Goal: Information Seeking & Learning: Learn about a topic

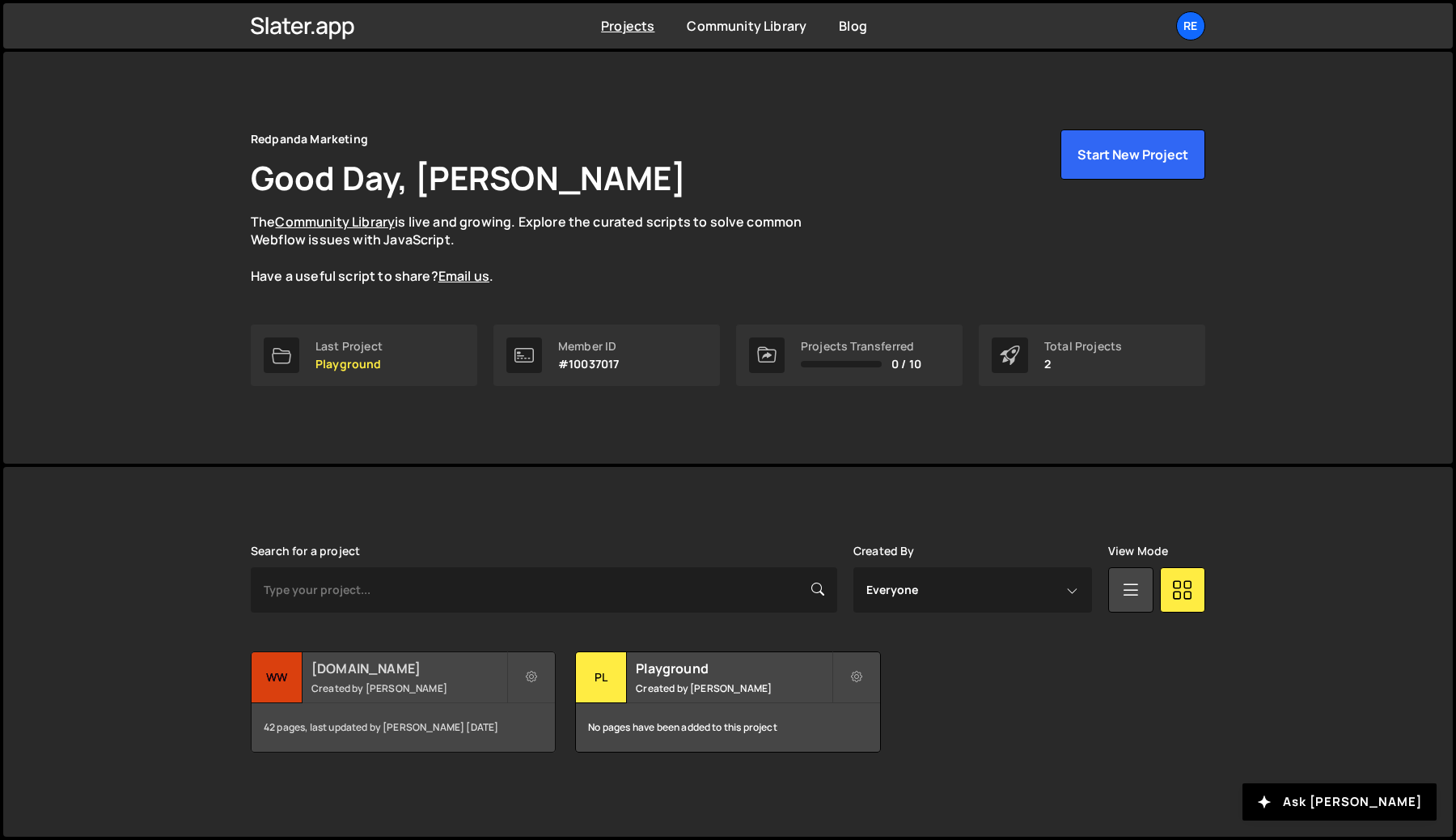
click at [451, 673] on h2 "[DOMAIN_NAME]" at bounding box center [408, 668] width 195 height 18
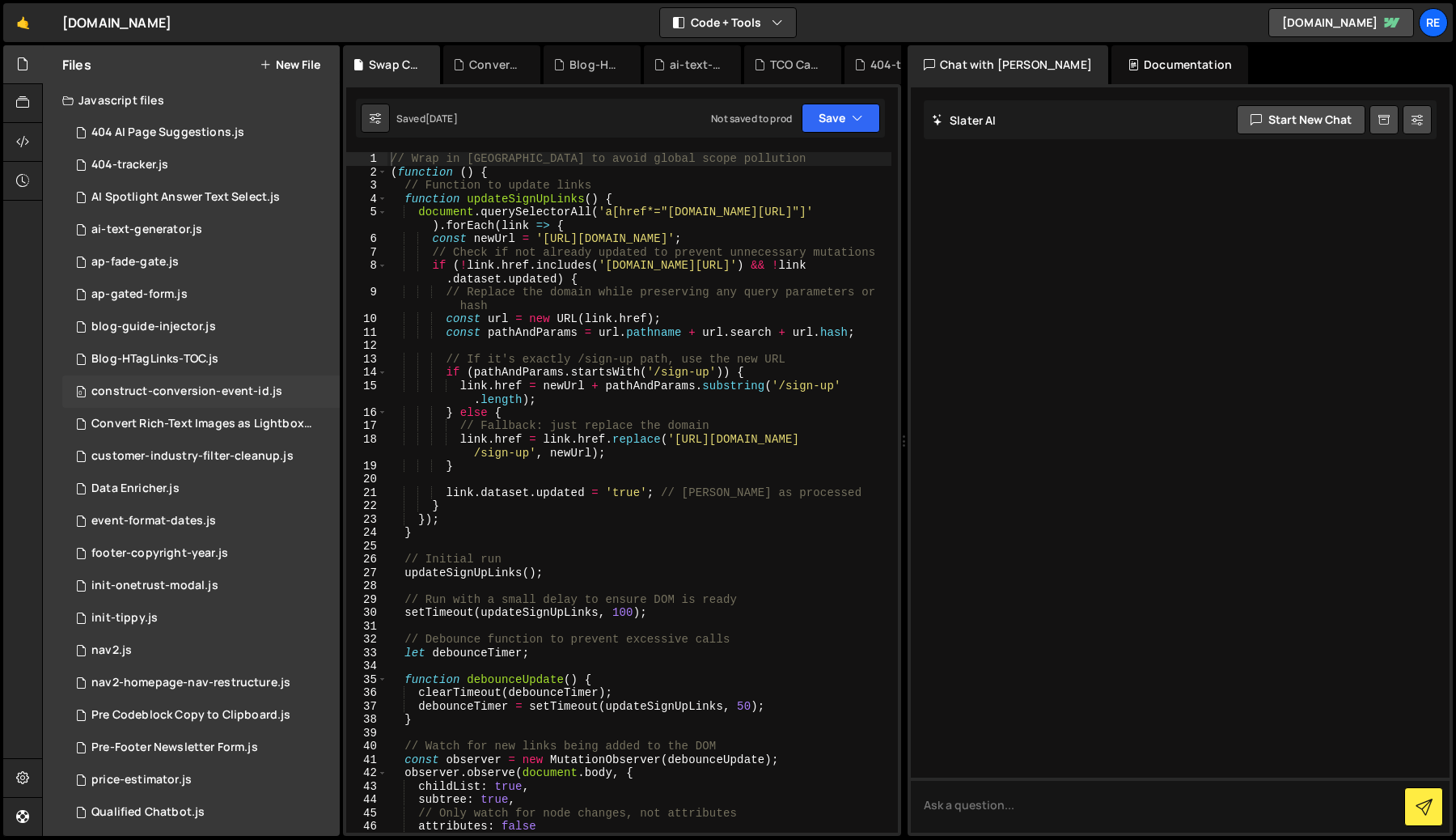
click at [173, 392] on div "construct-conversion-event-id.js" at bounding box center [187, 392] width 191 height 14
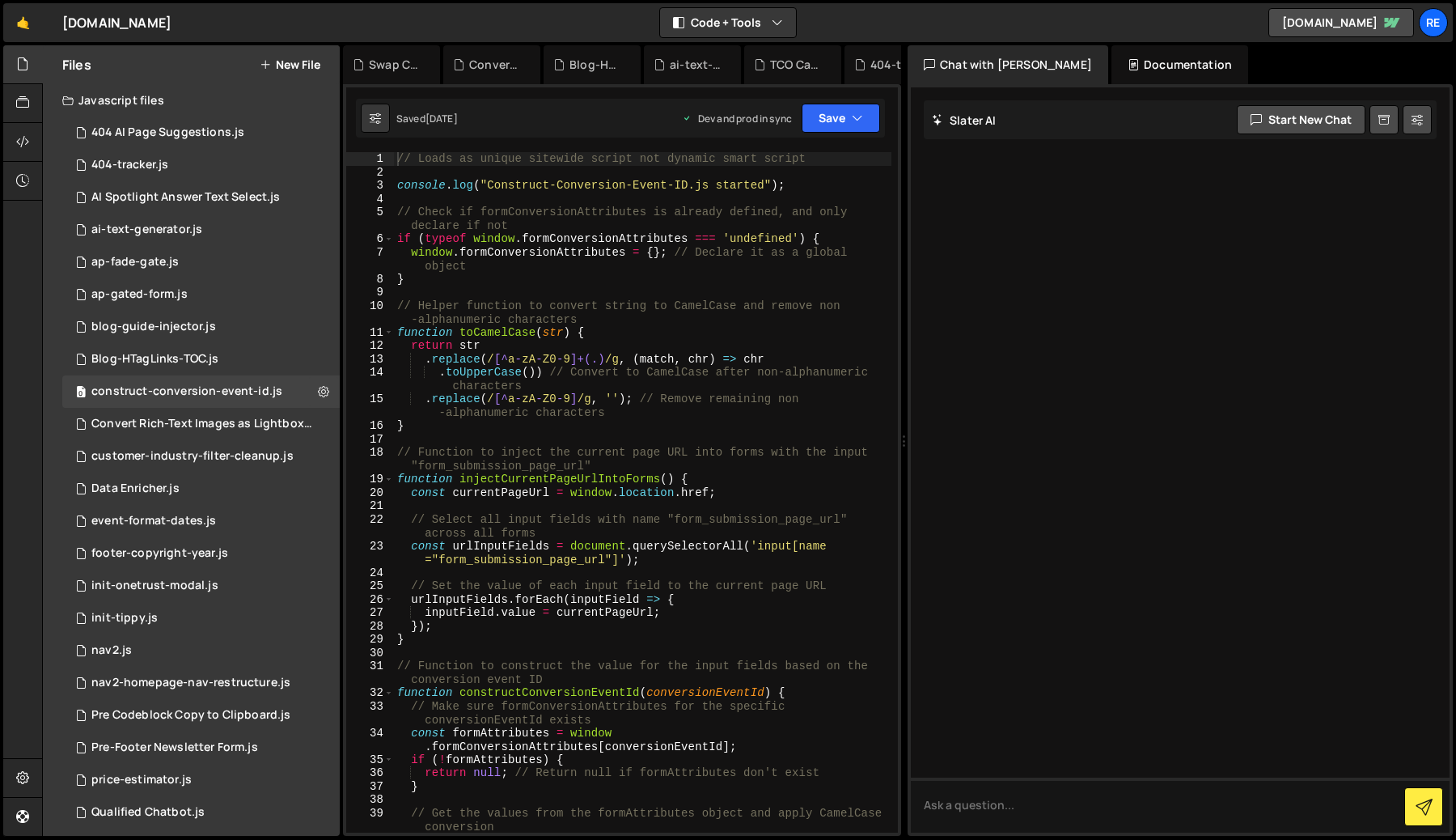
click at [627, 449] on div "// Loads as unique sitewide script not dynamic smart script console . log ( "Co…" at bounding box center [643, 506] width 498 height 707
type textarea "});"
